Goal: Transaction & Acquisition: Download file/media

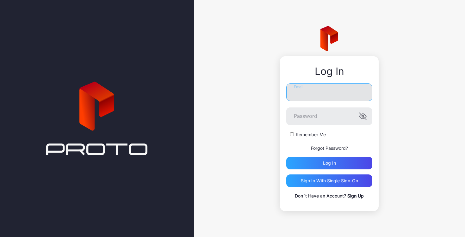
click at [301, 98] on input "Email" at bounding box center [329, 92] width 86 height 18
paste input "**********"
type input "**********"
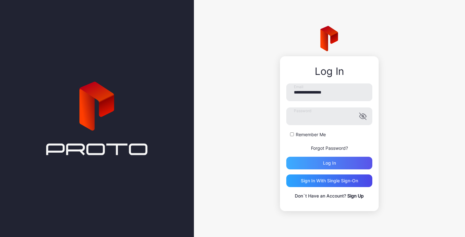
click at [304, 162] on div "Log in" at bounding box center [329, 163] width 86 height 13
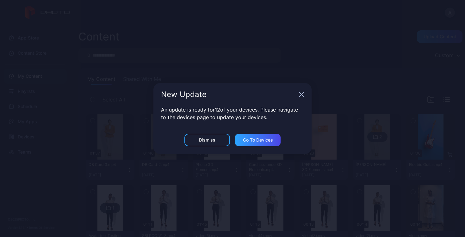
click at [218, 141] on div "Dismiss" at bounding box center [207, 140] width 46 height 13
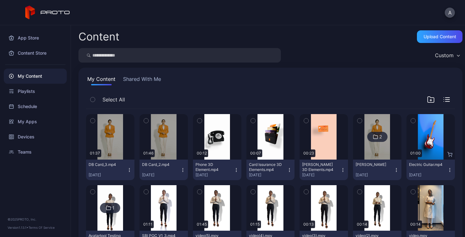
click at [96, 98] on button "button" at bounding box center [92, 99] width 13 height 13
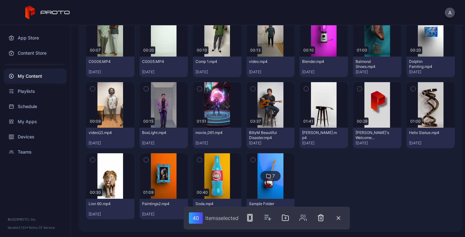
scroll to position [1170, 0]
click at [304, 191] on div at bounding box center [323, 186] width 48 height 66
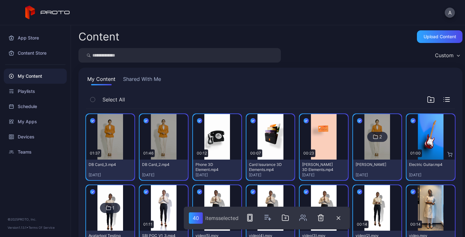
scroll to position [0, 0]
click at [91, 97] on icon "button" at bounding box center [92, 99] width 4 height 7
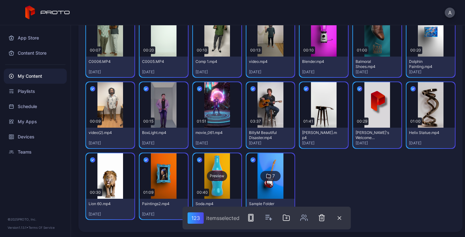
scroll to position [1170, 0]
click at [144, 158] on icon "button" at bounding box center [145, 159] width 5 height 7
click at [89, 159] on button "button" at bounding box center [92, 159] width 13 height 13
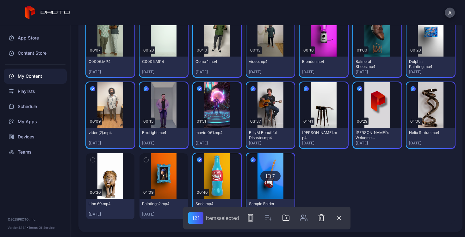
click at [197, 161] on icon "button" at bounding box center [199, 159] width 5 height 7
click at [252, 160] on icon "button" at bounding box center [253, 160] width 2 height 1
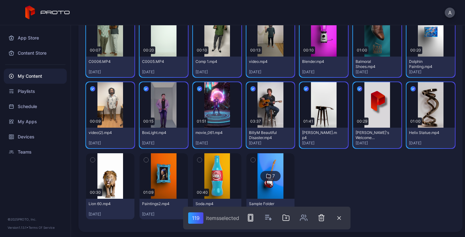
click at [406, 84] on button "button" at bounding box center [412, 88] width 13 height 13
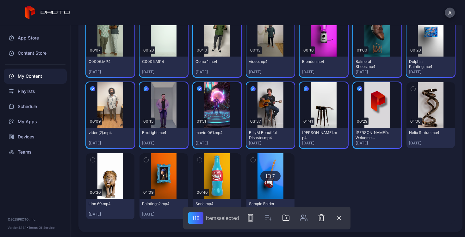
click at [357, 86] on icon "button" at bounding box center [359, 88] width 5 height 7
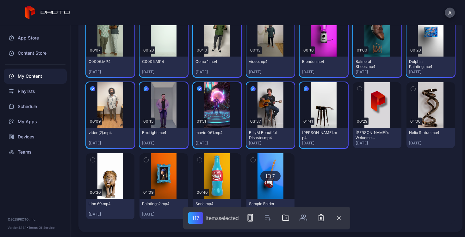
click at [299, 88] on button "button" at bounding box center [305, 88] width 13 height 13
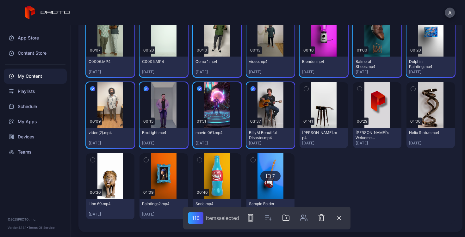
click at [255, 89] on button "button" at bounding box center [252, 88] width 13 height 13
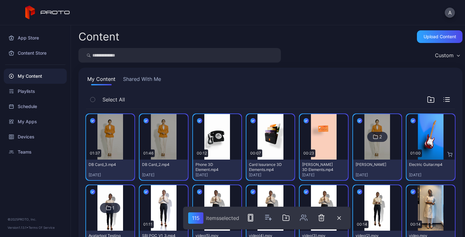
scroll to position [0, 0]
click at [440, 96] on div at bounding box center [438, 100] width 23 height 8
click at [97, 134] on div "Preview" at bounding box center [110, 137] width 48 height 46
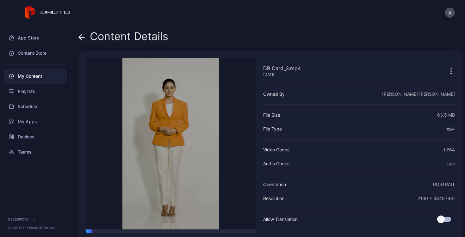
click at [447, 72] on icon "button" at bounding box center [451, 71] width 8 height 8
click at [240, 144] on video "Sorry, your browser doesn‘t support embedded videos" at bounding box center [170, 143] width 169 height 171
click at [17, 91] on div "Playlists" at bounding box center [35, 91] width 63 height 15
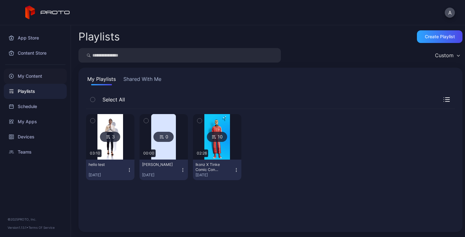
click at [26, 71] on div "My Content" at bounding box center [35, 76] width 63 height 15
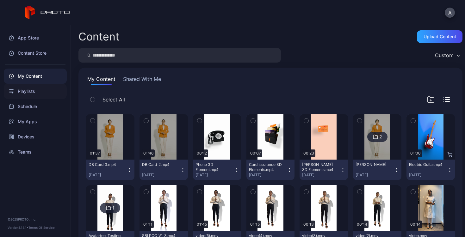
click at [34, 90] on div "Playlists" at bounding box center [35, 91] width 63 height 15
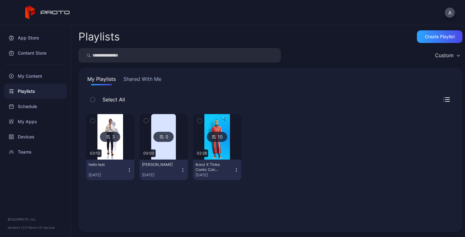
click at [104, 144] on img at bounding box center [110, 137] width 26 height 46
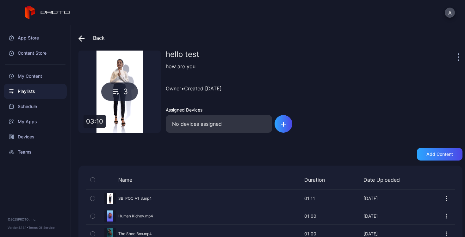
click at [457, 58] on icon "button" at bounding box center [458, 56] width 2 height 7
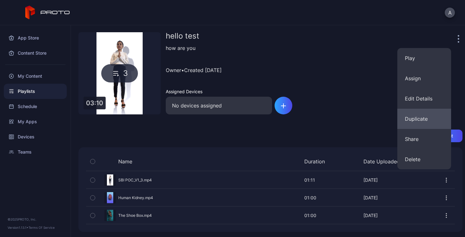
scroll to position [18, 0]
click at [334, 108] on div "hello test how are you Owner • Created [DATE] Assigned Devices No devices assig…" at bounding box center [314, 73] width 296 height 82
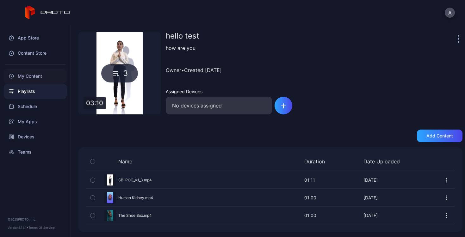
click at [33, 71] on div "My Content" at bounding box center [35, 76] width 63 height 15
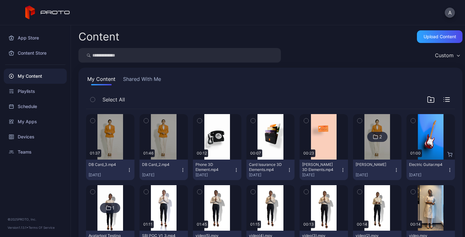
click at [144, 80] on button "Shared With Me" at bounding box center [142, 80] width 40 height 10
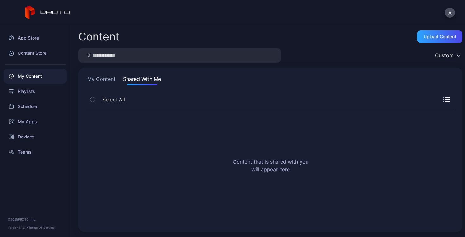
click at [99, 77] on button "My Content" at bounding box center [101, 80] width 31 height 10
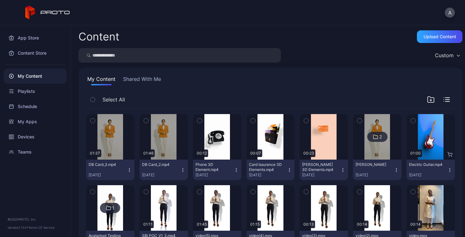
click at [127, 171] on icon "button" at bounding box center [129, 169] width 5 height 5
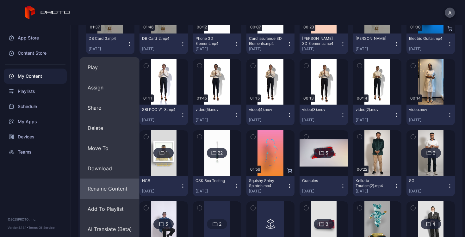
scroll to position [126, 0]
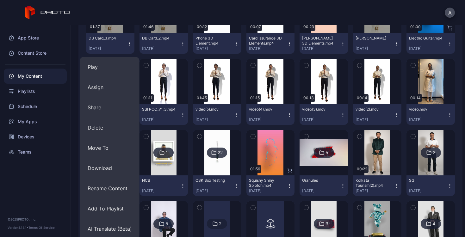
click at [131, 46] on icon "button" at bounding box center [129, 43] width 5 height 5
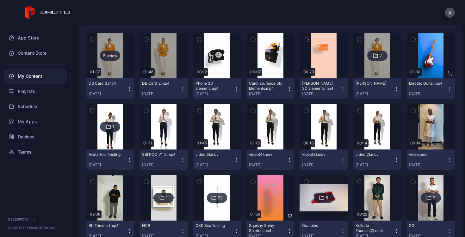
scroll to position [66, 0]
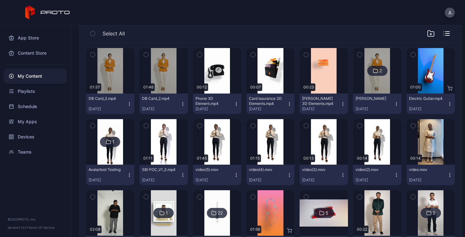
click at [95, 35] on button "button" at bounding box center [92, 33] width 13 height 13
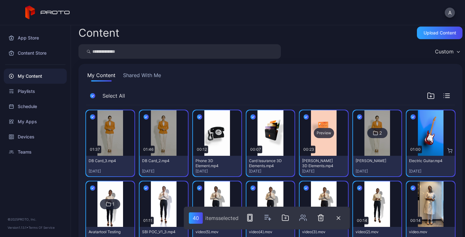
scroll to position [5, 0]
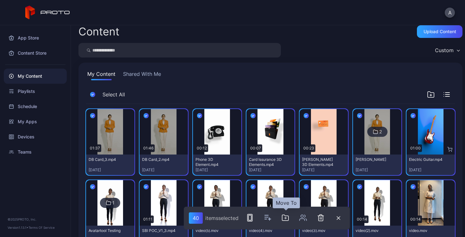
click at [286, 218] on icon "button" at bounding box center [285, 218] width 1 height 2
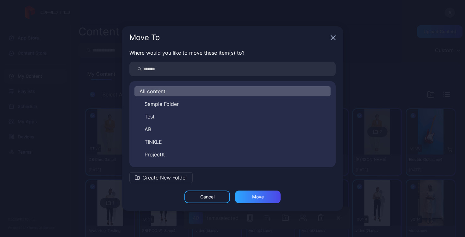
click at [334, 38] on icon "button" at bounding box center [332, 37] width 5 height 5
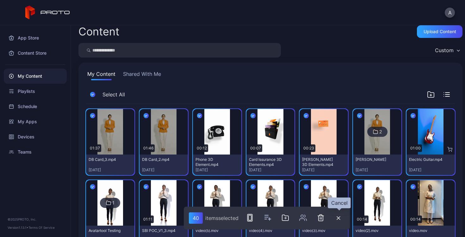
click at [339, 217] on icon "button" at bounding box center [338, 218] width 4 height 4
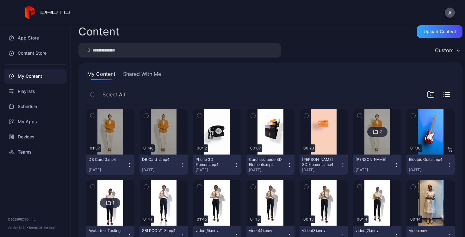
click at [127, 164] on icon "button" at bounding box center [129, 164] width 5 height 5
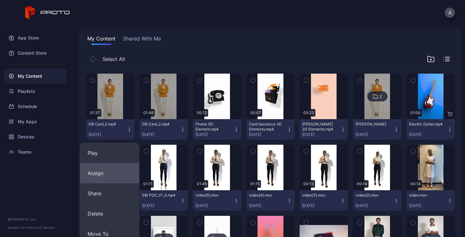
scroll to position [40, 0]
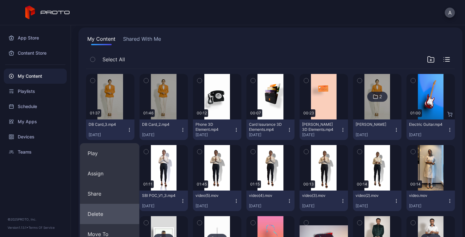
click at [104, 210] on button "Delete" at bounding box center [109, 214] width 59 height 20
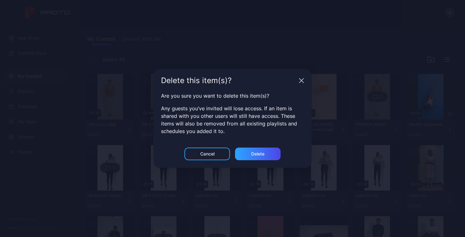
click at [212, 148] on div "Cancel" at bounding box center [207, 154] width 46 height 13
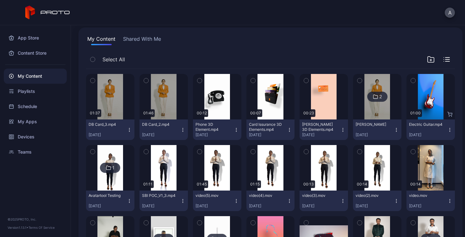
click at [130, 129] on icon "button" at bounding box center [129, 129] width 5 height 5
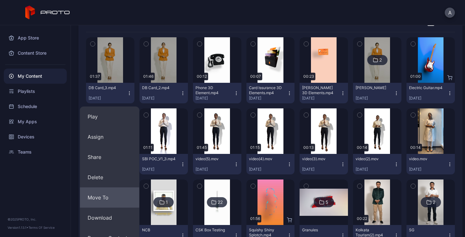
scroll to position [78, 0]
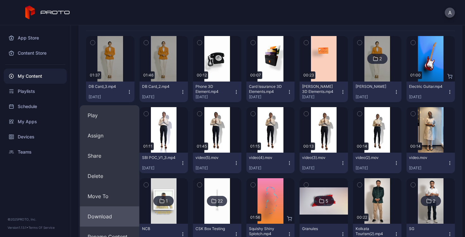
click at [105, 213] on button "Download" at bounding box center [109, 216] width 59 height 20
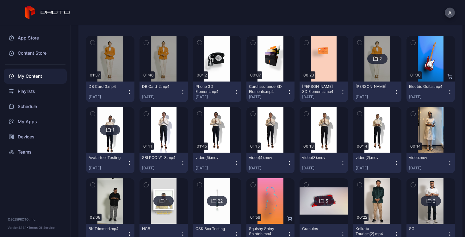
click at [180, 91] on icon "button" at bounding box center [182, 91] width 5 height 5
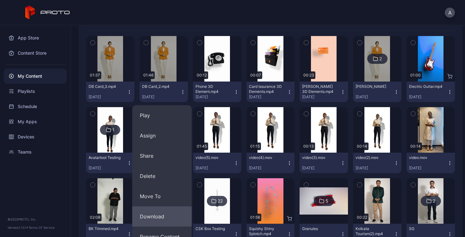
click at [160, 218] on button "Download" at bounding box center [161, 216] width 59 height 20
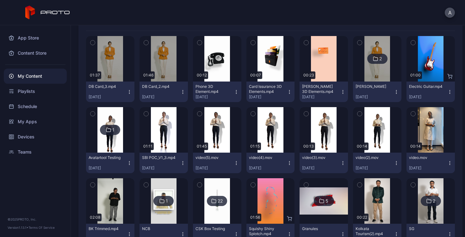
click at [236, 92] on icon "button" at bounding box center [236, 92] width 0 height 0
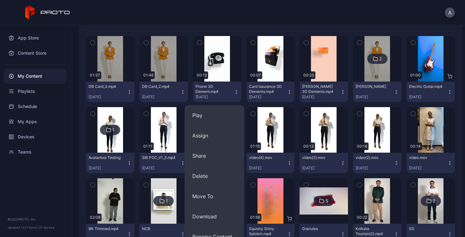
click at [234, 91] on icon "button" at bounding box center [236, 91] width 5 height 5
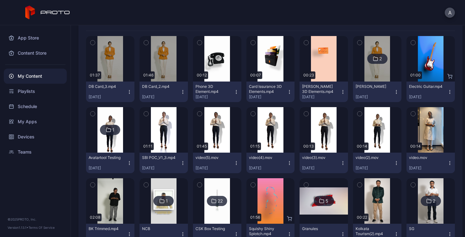
click at [232, 95] on button "Phone 3D Element.mp4 [DATE]" at bounding box center [217, 92] width 48 height 21
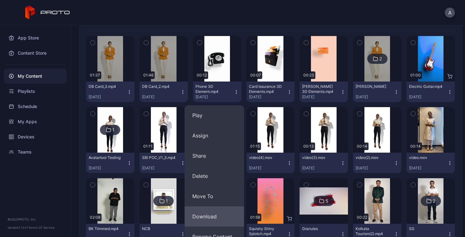
click at [213, 218] on button "Download" at bounding box center [214, 216] width 59 height 20
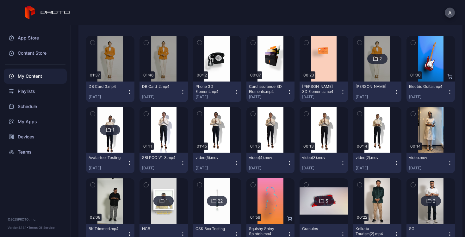
click at [287, 92] on icon "button" at bounding box center [289, 91] width 5 height 5
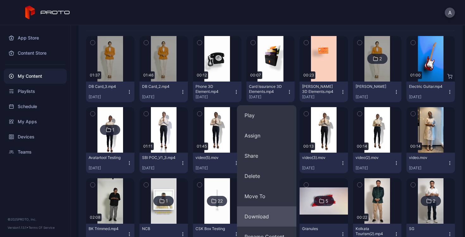
click at [284, 214] on button "Download" at bounding box center [266, 216] width 59 height 20
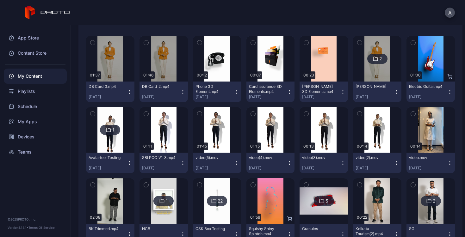
click at [340, 93] on icon "button" at bounding box center [342, 91] width 5 height 5
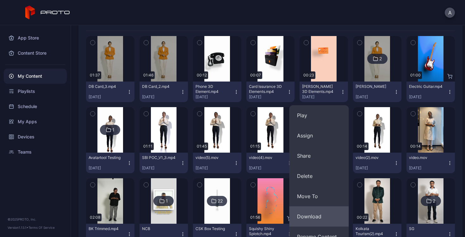
click at [313, 215] on button "Download" at bounding box center [318, 216] width 59 height 20
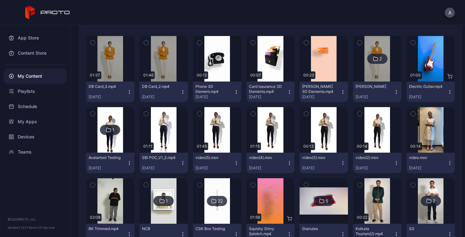
click at [393, 92] on icon "button" at bounding box center [395, 91] width 5 height 5
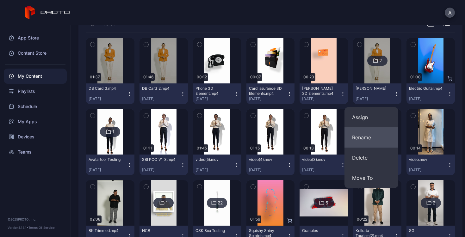
scroll to position [76, 0]
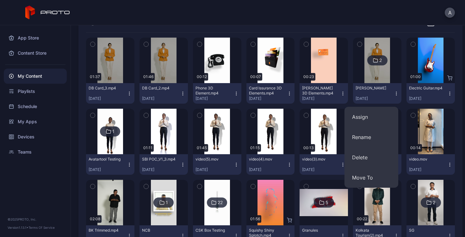
click at [373, 94] on div "[PERSON_NAME][DATE]" at bounding box center [374, 93] width 38 height 15
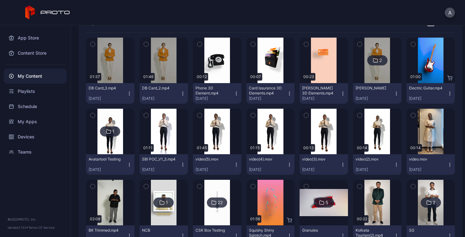
click at [373, 94] on div "[PERSON_NAME][DATE]" at bounding box center [374, 93] width 38 height 15
click at [447, 94] on icon "button" at bounding box center [449, 93] width 5 height 5
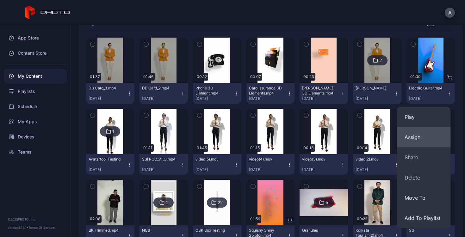
click at [424, 146] on button "Assign" at bounding box center [424, 137] width 54 height 20
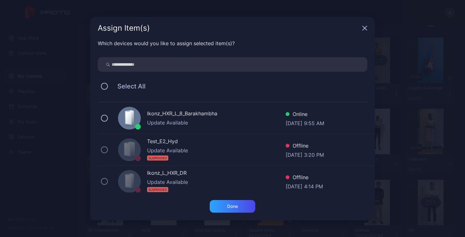
click at [365, 28] on icon "button" at bounding box center [364, 28] width 5 height 5
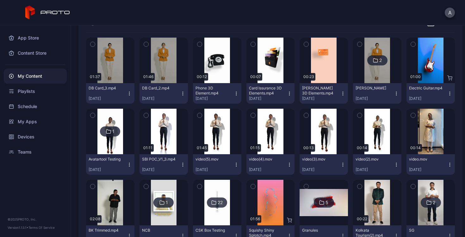
click at [447, 92] on icon "button" at bounding box center [449, 93] width 5 height 5
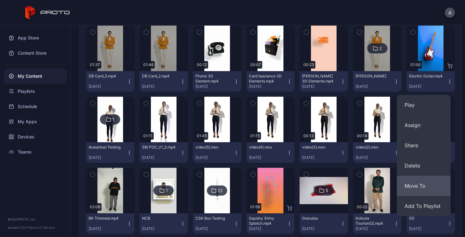
scroll to position [95, 0]
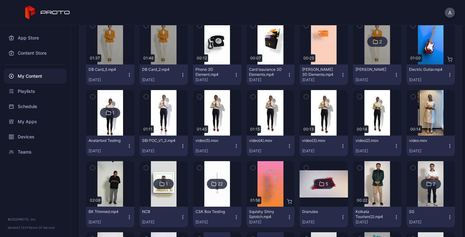
click at [127, 149] on button "Avatartool Testing [DATE]" at bounding box center [110, 146] width 48 height 21
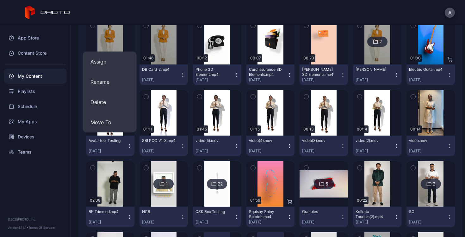
click at [127, 149] on button "Avatartool Testing [DATE]" at bounding box center [110, 146] width 48 height 21
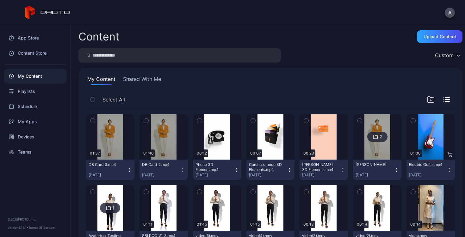
scroll to position [0, 0]
click at [93, 100] on icon "button" at bounding box center [93, 99] width 2 height 1
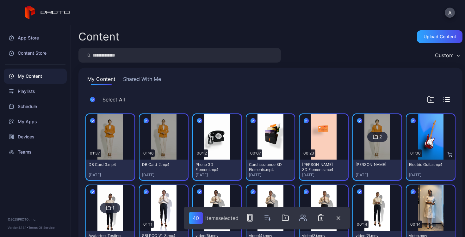
click at [410, 120] on icon "button" at bounding box center [412, 120] width 5 height 7
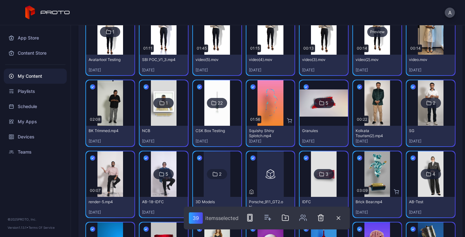
scroll to position [192, 0]
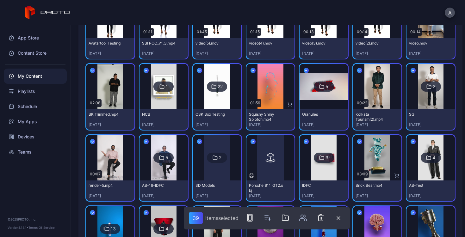
click at [250, 68] on icon "button" at bounding box center [252, 70] width 5 height 7
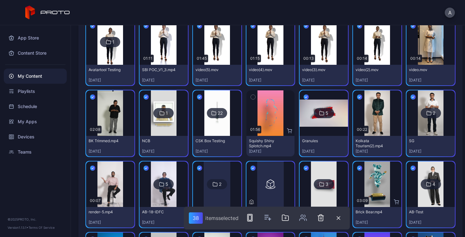
scroll to position [164, 0]
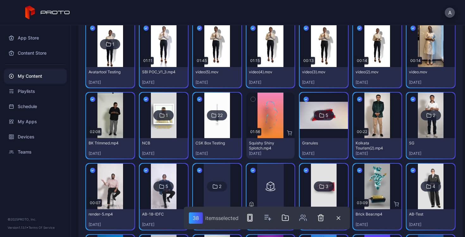
click at [197, 98] on icon "button" at bounding box center [199, 99] width 5 height 7
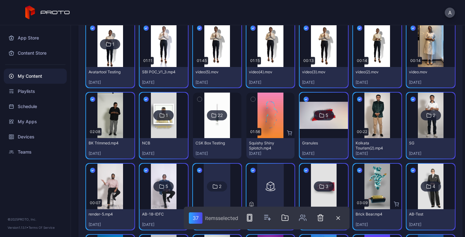
click at [142, 98] on button "button" at bounding box center [145, 99] width 13 height 13
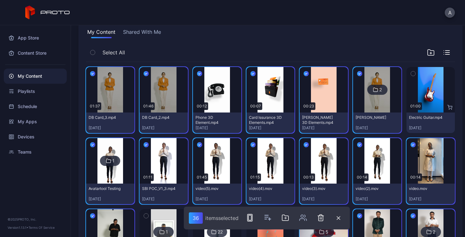
scroll to position [42, 0]
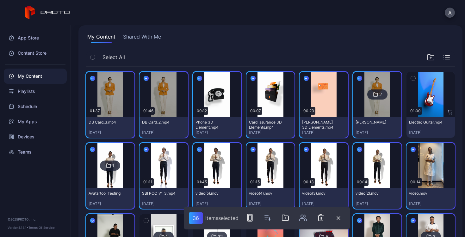
click at [357, 76] on icon "button" at bounding box center [359, 78] width 5 height 7
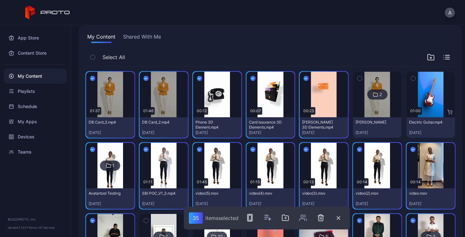
click at [89, 149] on button "button" at bounding box center [92, 149] width 13 height 13
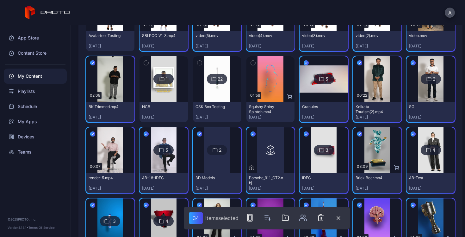
scroll to position [200, 0]
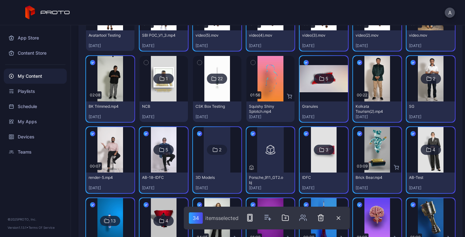
click at [410, 65] on icon "button" at bounding box center [412, 62] width 5 height 7
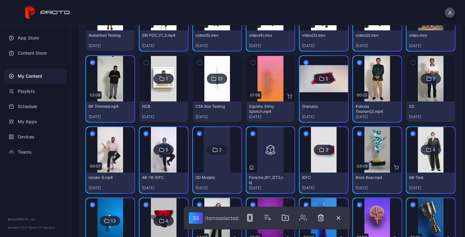
click at [303, 64] on icon "button" at bounding box center [305, 62] width 5 height 7
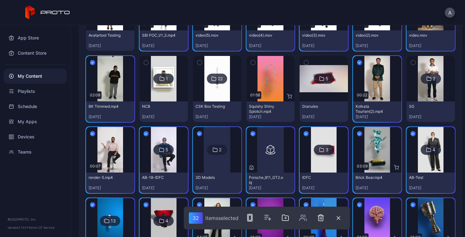
click at [250, 132] on icon "button" at bounding box center [252, 133] width 5 height 7
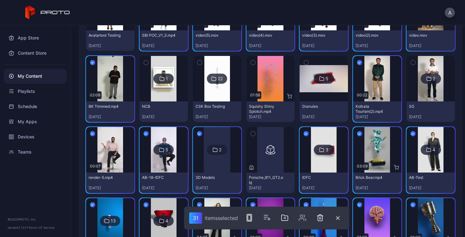
click at [197, 134] on icon "button" at bounding box center [199, 133] width 5 height 7
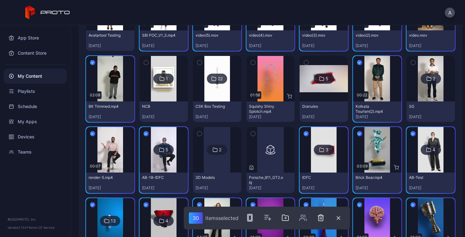
click at [145, 134] on icon "button" at bounding box center [146, 133] width 2 height 1
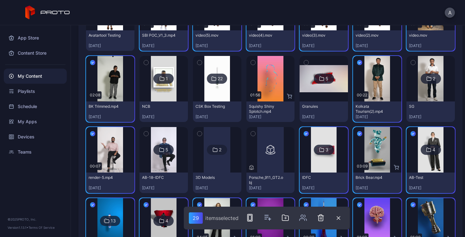
click at [303, 132] on icon "button" at bounding box center [305, 133] width 5 height 7
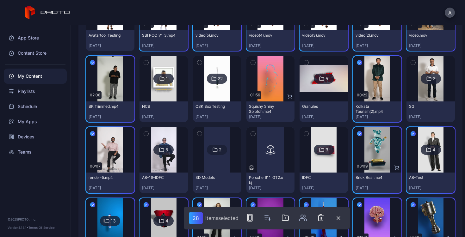
click at [410, 131] on icon "button" at bounding box center [412, 133] width 5 height 7
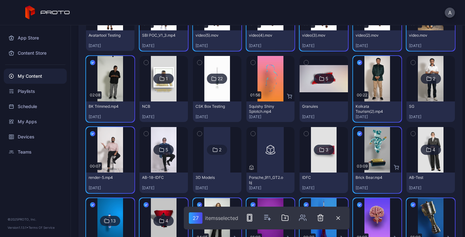
click at [359, 132] on button "button" at bounding box center [359, 133] width 13 height 13
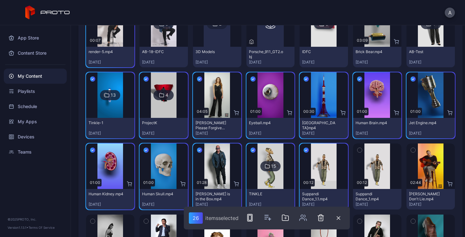
scroll to position [328, 0]
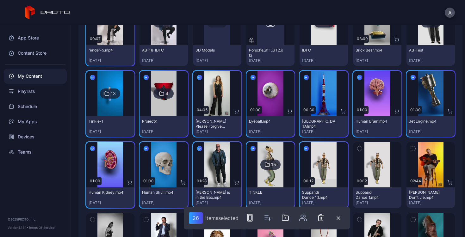
click at [92, 79] on icon "button" at bounding box center [92, 77] width 5 height 7
click at [148, 76] on button "button" at bounding box center [145, 77] width 13 height 13
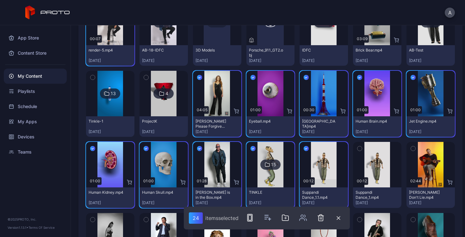
click at [200, 77] on button "button" at bounding box center [199, 77] width 13 height 13
click at [251, 75] on icon "button" at bounding box center [252, 77] width 5 height 7
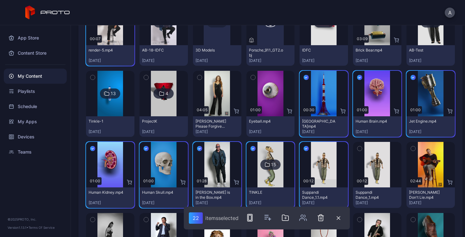
click at [299, 76] on button "button" at bounding box center [305, 77] width 13 height 13
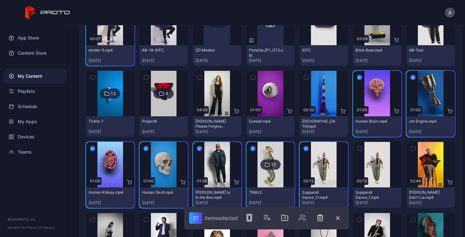
click at [353, 77] on button "button" at bounding box center [359, 77] width 13 height 13
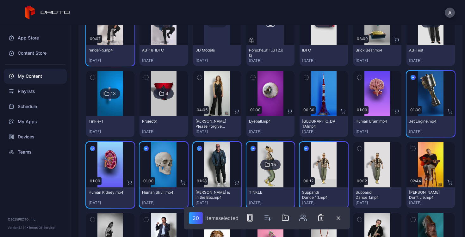
click at [411, 78] on button "button" at bounding box center [412, 77] width 13 height 13
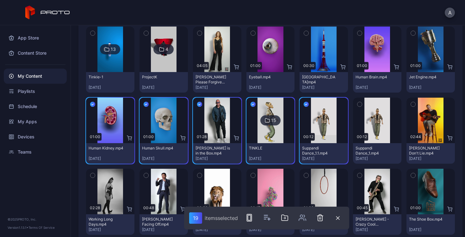
scroll to position [372, 0]
click at [199, 99] on button "button" at bounding box center [199, 103] width 13 height 13
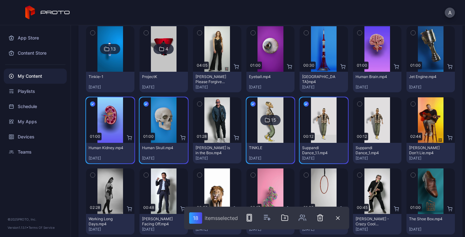
click at [252, 104] on icon "button" at bounding box center [253, 104] width 2 height 1
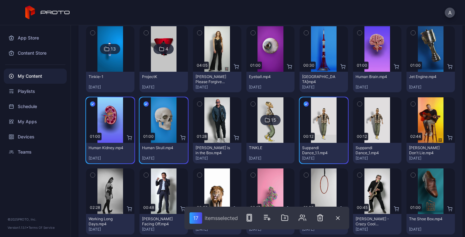
click at [92, 104] on icon "button" at bounding box center [93, 104] width 2 height 1
click at [139, 103] on button "button" at bounding box center [145, 103] width 13 height 13
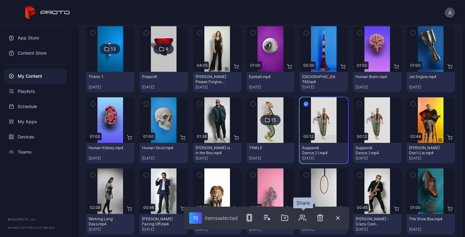
click at [300, 219] on icon "button" at bounding box center [301, 220] width 5 height 2
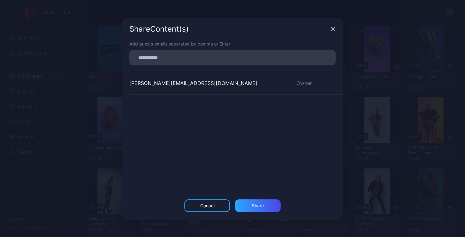
click at [328, 29] on div "Share Content (s)" at bounding box center [232, 29] width 221 height 23
click at [330, 29] on div "Share Content (s)" at bounding box center [232, 29] width 221 height 23
click at [334, 28] on icon "button" at bounding box center [333, 29] width 4 height 4
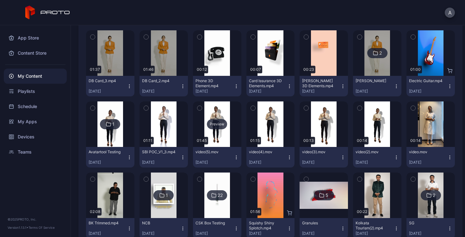
scroll to position [85, 0]
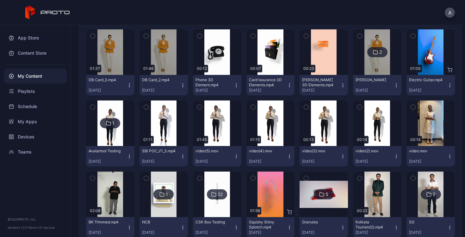
click at [180, 155] on icon "button" at bounding box center [182, 156] width 5 height 5
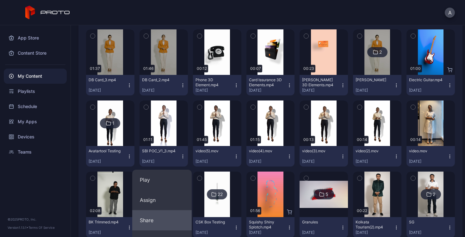
scroll to position [136, 0]
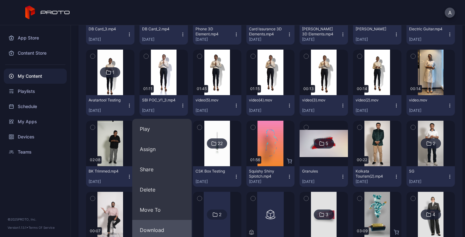
click at [159, 227] on button "Download" at bounding box center [161, 230] width 59 height 20
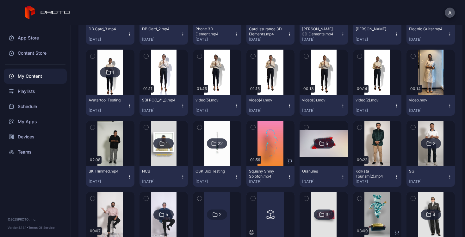
click at [234, 103] on icon "button" at bounding box center [236, 105] width 5 height 5
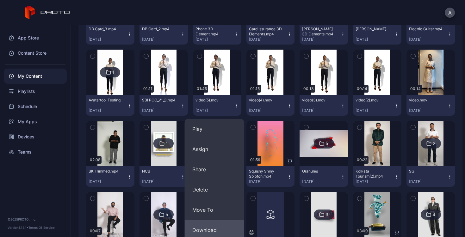
click at [208, 225] on button "Download" at bounding box center [214, 230] width 59 height 20
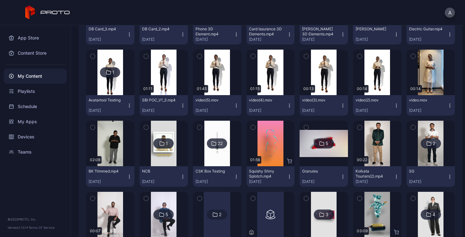
click at [287, 105] on icon "button" at bounding box center [289, 105] width 5 height 5
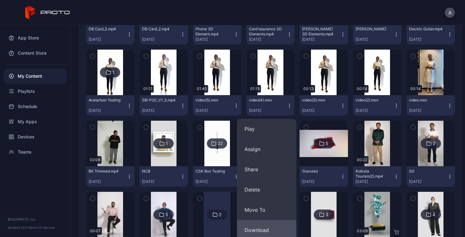
click at [266, 228] on button "Download" at bounding box center [266, 230] width 59 height 20
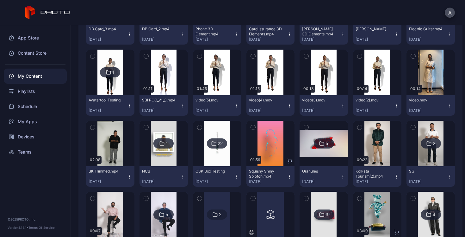
click at [340, 104] on icon "button" at bounding box center [342, 105] width 5 height 5
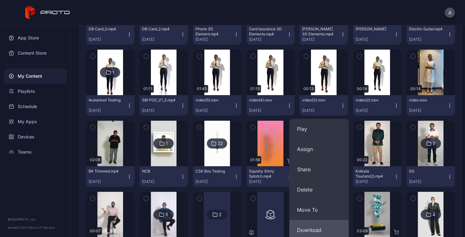
click at [305, 234] on button "Download" at bounding box center [318, 230] width 59 height 20
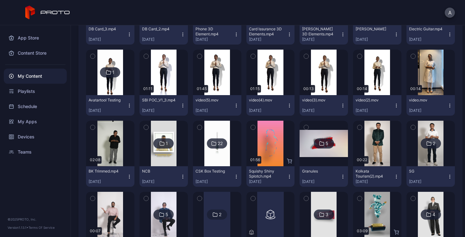
click at [393, 105] on icon "button" at bounding box center [395, 105] width 5 height 5
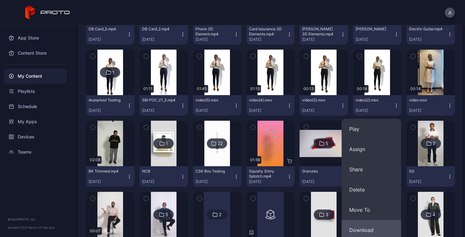
click at [358, 224] on button "Download" at bounding box center [370, 230] width 59 height 20
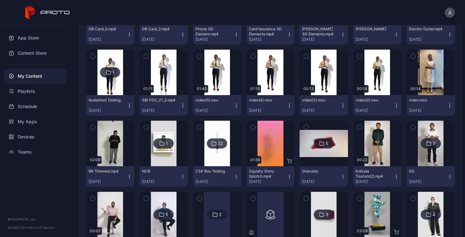
click at [447, 107] on icon "button" at bounding box center [449, 105] width 5 height 5
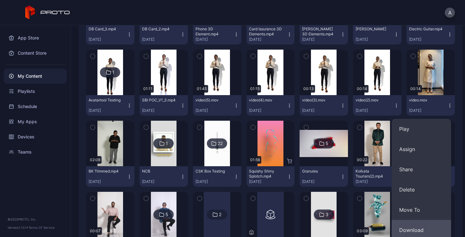
click at [404, 223] on button "Download" at bounding box center [420, 230] width 59 height 20
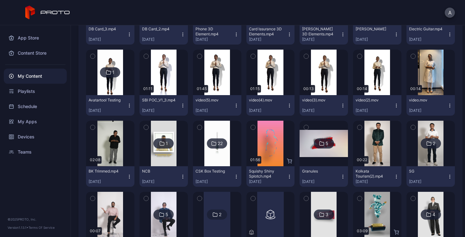
click at [129, 174] on icon "button" at bounding box center [129, 176] width 5 height 5
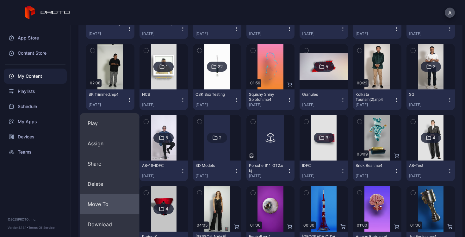
scroll to position [220, 0]
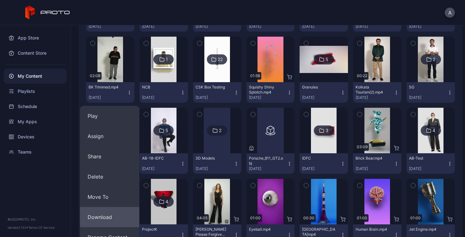
click at [122, 217] on button "Download" at bounding box center [109, 217] width 59 height 20
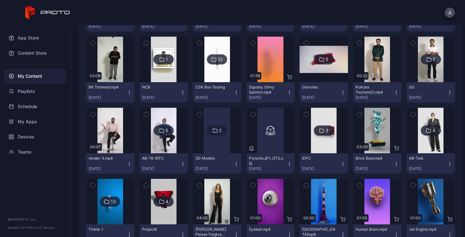
click at [393, 93] on icon "button" at bounding box center [395, 92] width 5 height 5
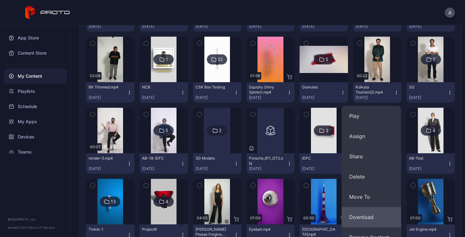
click at [375, 207] on button "Download" at bounding box center [370, 217] width 59 height 20
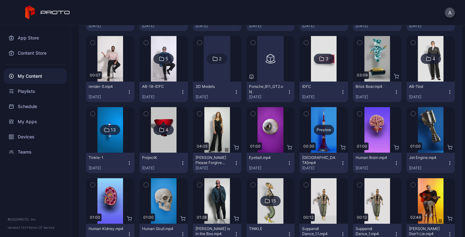
scroll to position [292, 0]
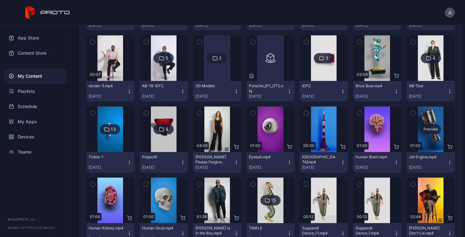
click at [433, 110] on div "Preview" at bounding box center [430, 129] width 48 height 46
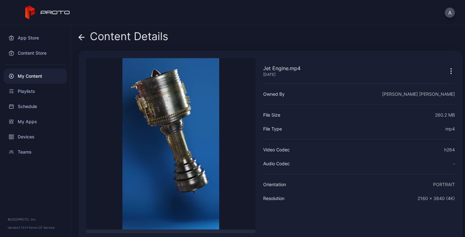
click at [80, 40] on icon at bounding box center [81, 37] width 6 height 6
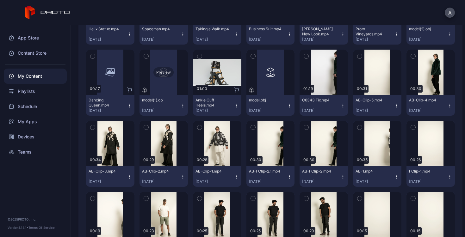
scroll to position [777, 0]
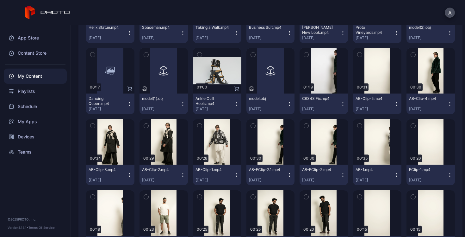
click at [340, 104] on icon "button" at bounding box center [342, 103] width 5 height 5
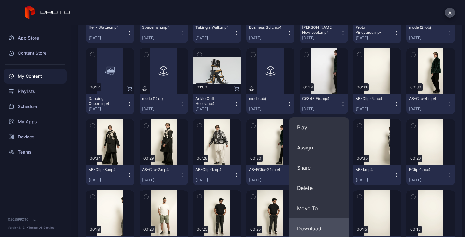
click at [322, 225] on button "Download" at bounding box center [318, 228] width 59 height 20
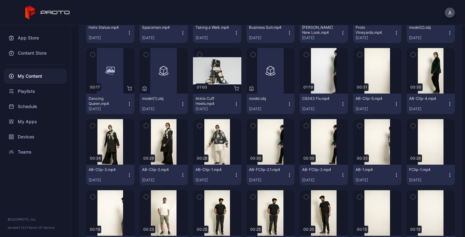
click at [396, 105] on icon "button" at bounding box center [396, 105] width 0 height 0
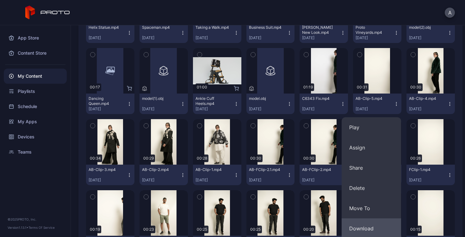
click at [377, 231] on button "Download" at bounding box center [370, 228] width 59 height 20
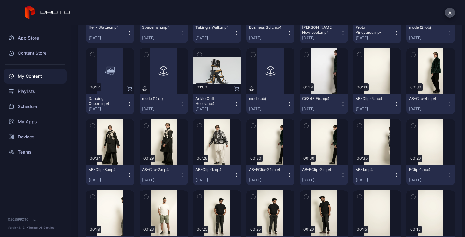
click at [446, 103] on button "AB-Clip-4.mp4 [DATE]" at bounding box center [430, 104] width 48 height 21
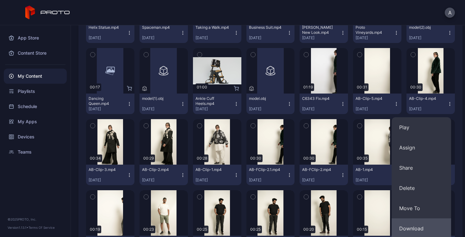
click at [417, 224] on button "Download" at bounding box center [420, 228] width 59 height 20
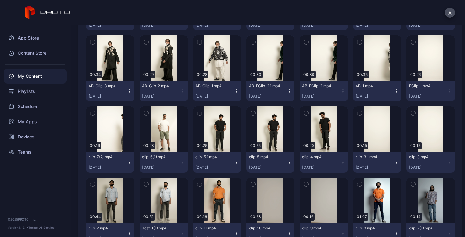
scroll to position [867, 0]
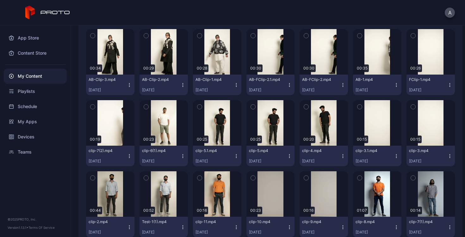
click at [129, 156] on icon "button" at bounding box center [129, 156] width 5 height 5
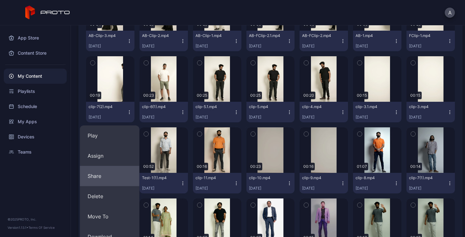
scroll to position [932, 0]
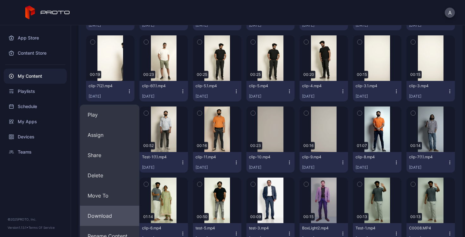
click at [121, 216] on button "Download" at bounding box center [109, 216] width 59 height 20
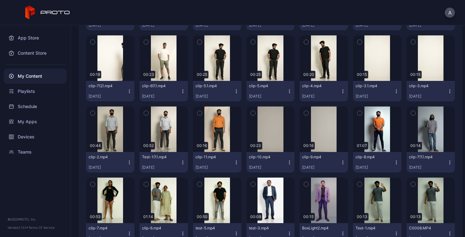
click at [180, 91] on icon "button" at bounding box center [182, 91] width 5 height 5
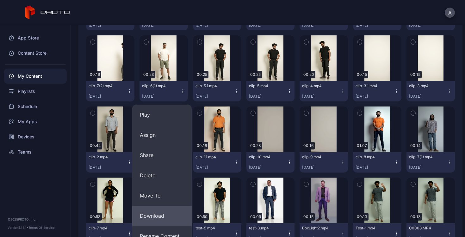
click at [161, 215] on button "Download" at bounding box center [161, 216] width 59 height 20
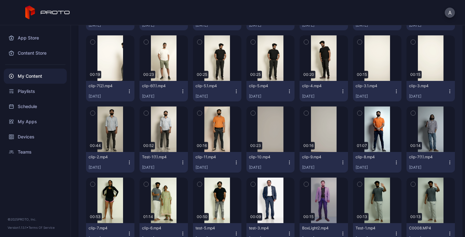
click at [234, 88] on button "clip-5.1.mp4 [DATE]" at bounding box center [217, 91] width 48 height 21
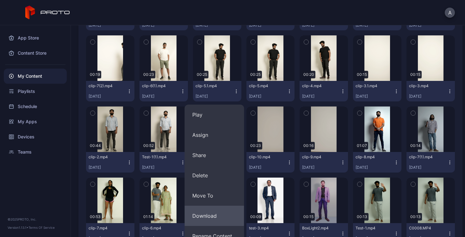
click at [218, 217] on button "Download" at bounding box center [214, 216] width 59 height 20
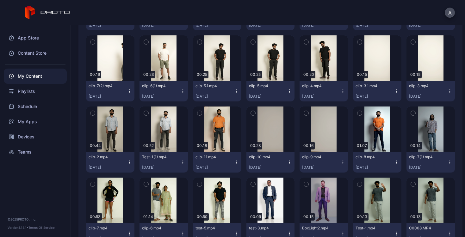
click at [285, 87] on button "clip-5.mp4 [DATE]" at bounding box center [270, 91] width 48 height 21
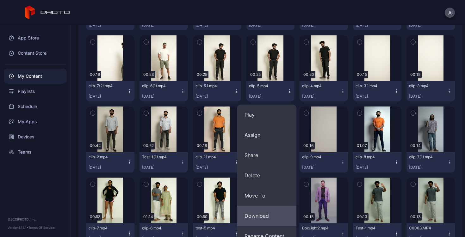
click at [278, 226] on button "Download" at bounding box center [266, 216] width 59 height 20
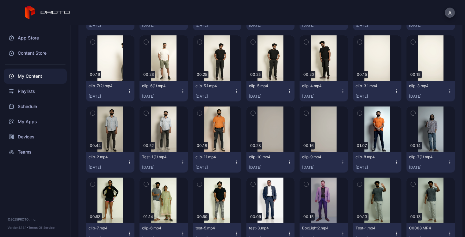
click at [334, 88] on div "clip-4.mp4 [DATE]" at bounding box center [321, 90] width 38 height 15
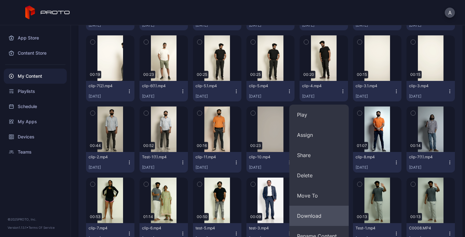
click at [329, 220] on button "Download" at bounding box center [318, 216] width 59 height 20
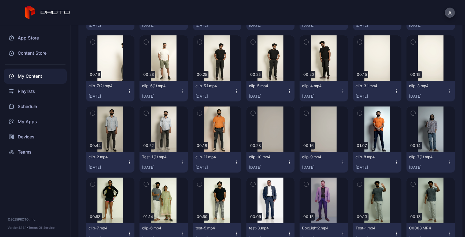
click at [128, 161] on icon "button" at bounding box center [129, 162] width 5 height 5
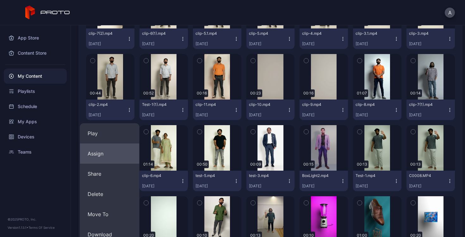
scroll to position [985, 0]
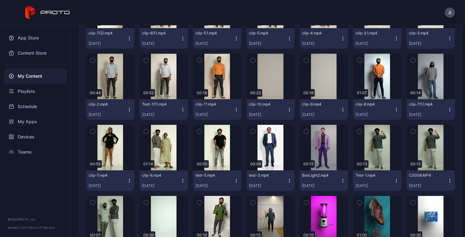
click at [125, 175] on div "clip-7.mp4 [DATE]" at bounding box center [107, 180] width 38 height 15
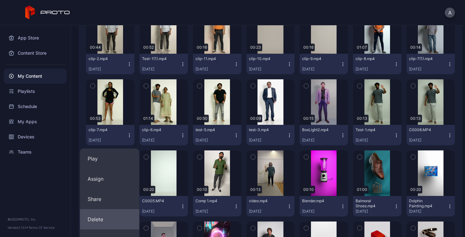
scroll to position [1063, 0]
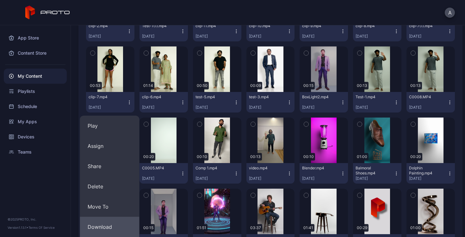
click at [105, 224] on button "Download" at bounding box center [109, 227] width 59 height 20
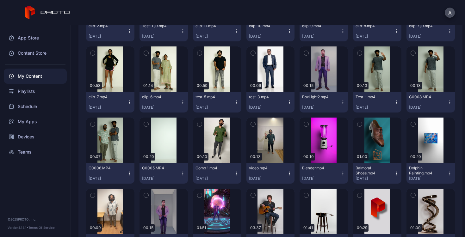
click at [180, 100] on icon "button" at bounding box center [182, 102] width 5 height 5
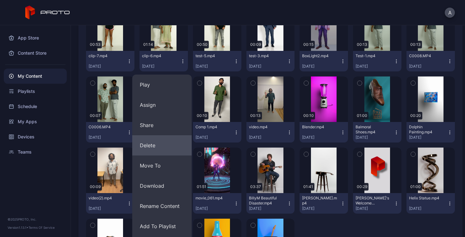
scroll to position [1104, 0]
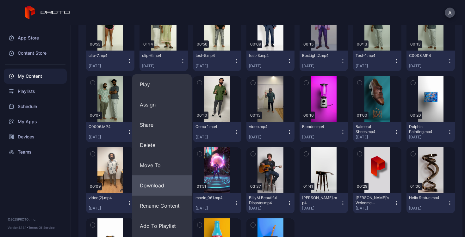
click at [167, 188] on button "Download" at bounding box center [161, 185] width 59 height 20
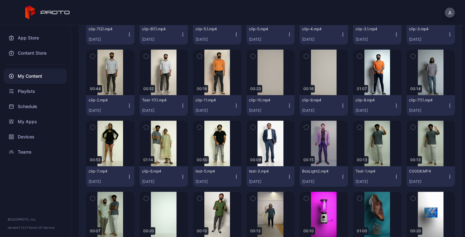
scroll to position [987, 0]
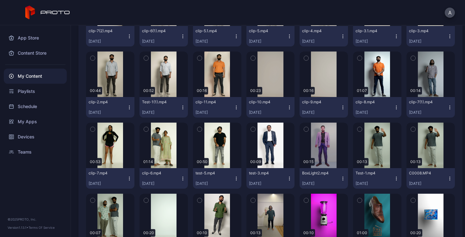
click at [437, 104] on div "clip-7(1).mp4" at bounding box center [426, 102] width 35 height 5
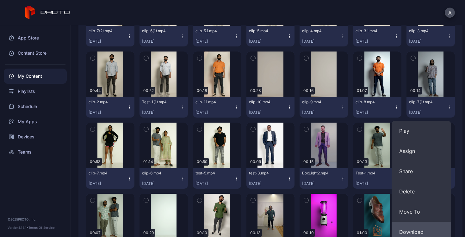
click at [405, 229] on button "Download" at bounding box center [420, 232] width 59 height 20
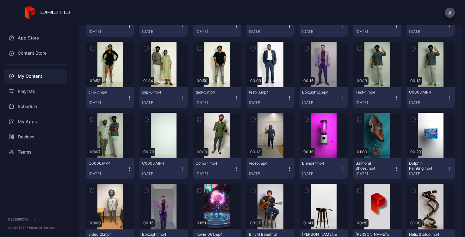
scroll to position [1048, 0]
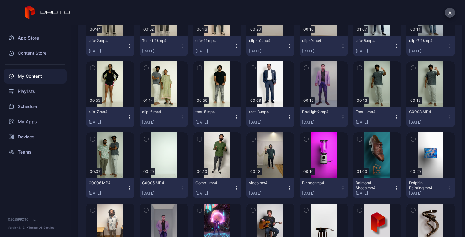
click at [234, 118] on icon "button" at bounding box center [236, 117] width 5 height 5
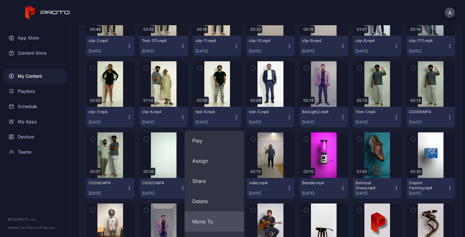
scroll to position [1077, 0]
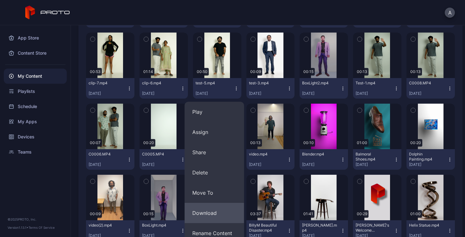
click at [214, 212] on button "Download" at bounding box center [214, 213] width 59 height 20
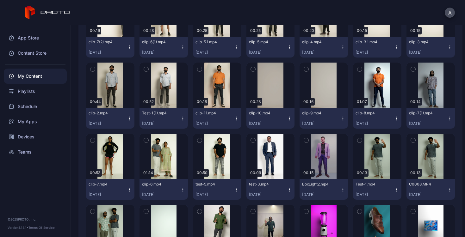
scroll to position [970, 0]
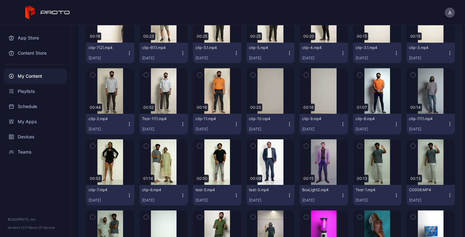
click at [393, 125] on icon "button" at bounding box center [395, 124] width 5 height 5
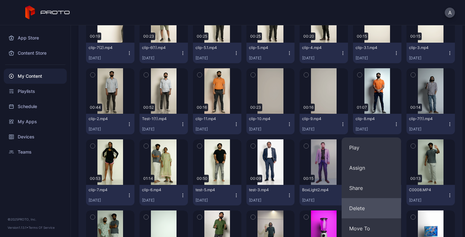
scroll to position [1011, 0]
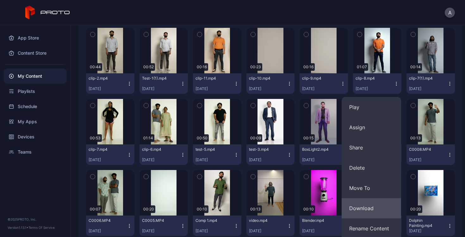
click at [365, 210] on button "Download" at bounding box center [370, 208] width 59 height 20
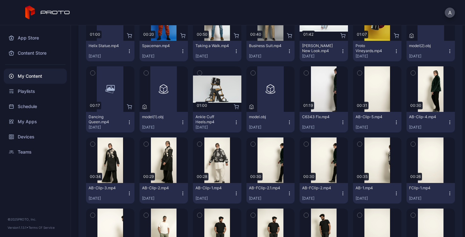
scroll to position [756, 0]
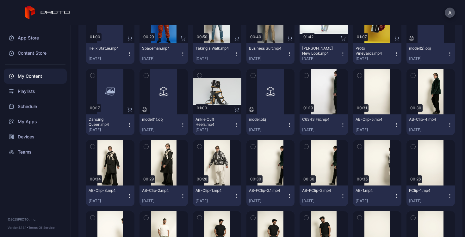
click at [128, 191] on button "AB-Clip-3.mp4 [DATE]" at bounding box center [110, 195] width 48 height 21
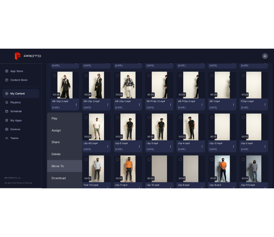
scroll to position [858, 0]
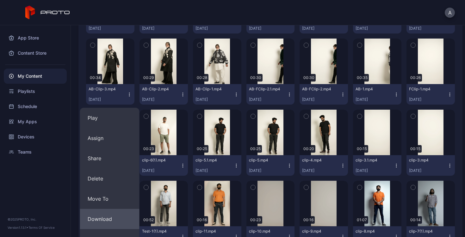
click at [117, 217] on button "Download" at bounding box center [109, 219] width 59 height 20
